Goal: Information Seeking & Learning: Learn about a topic

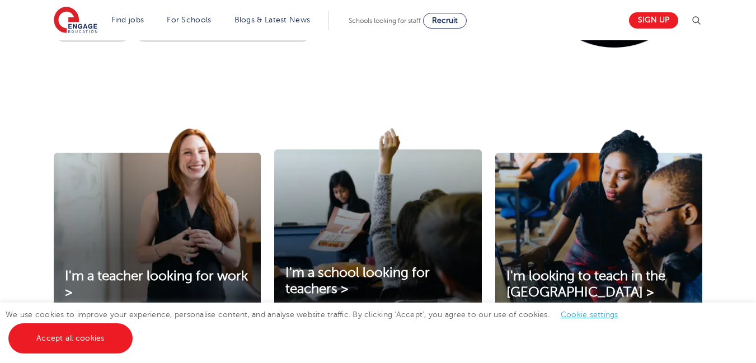
scroll to position [313, 0]
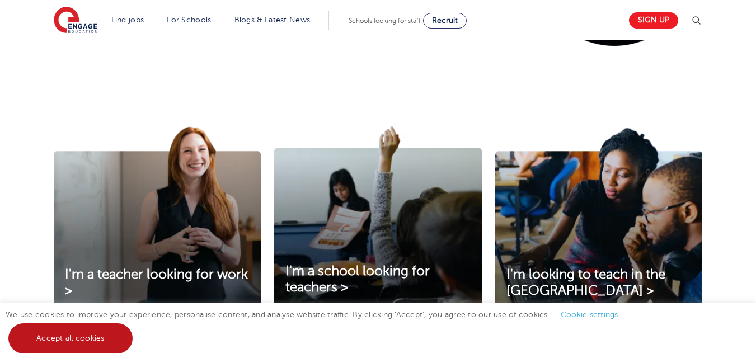
click at [76, 338] on link "Accept all cookies" at bounding box center [70, 338] width 124 height 30
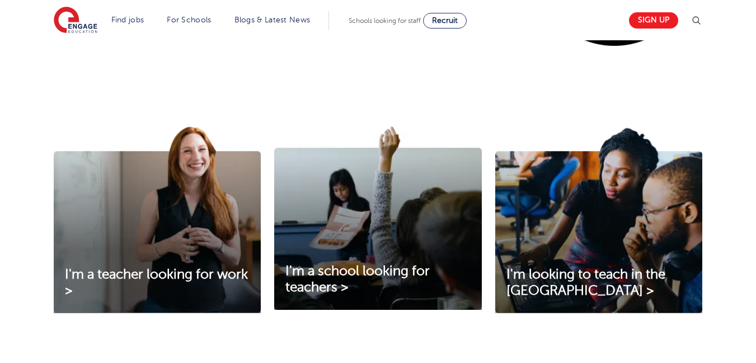
click at [383, 110] on div "I'm a teacher looking for work > I'm a school looking for teachers > I'm lookin…" at bounding box center [378, 234] width 756 height 276
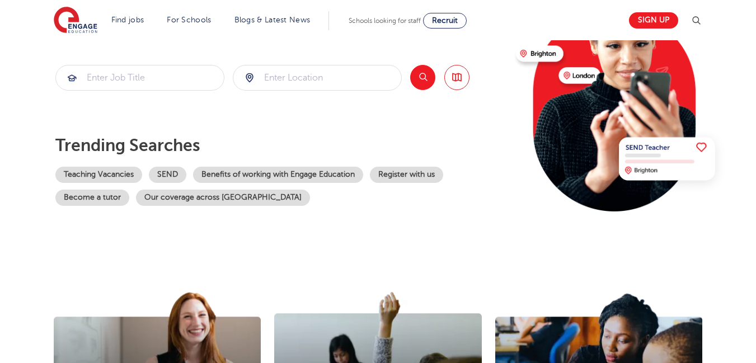
scroll to position [134, 0]
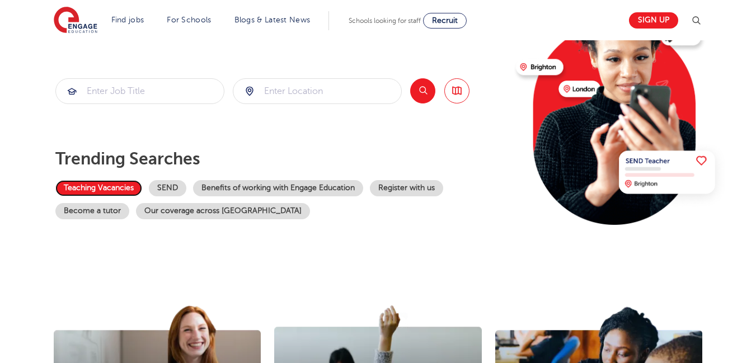
click at [111, 185] on link "Teaching Vacancies" at bounding box center [98, 188] width 87 height 16
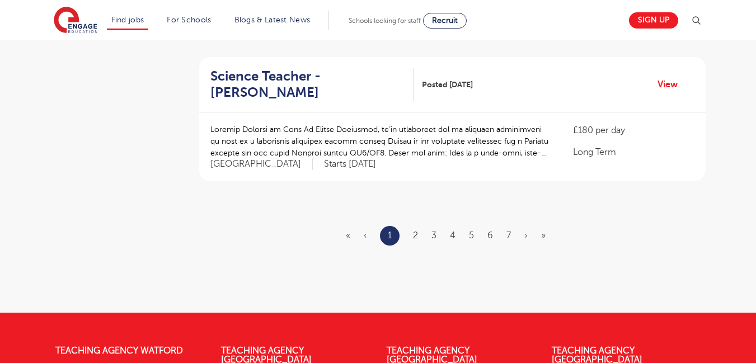
scroll to position [1432, 0]
